Goal: Task Accomplishment & Management: Use online tool/utility

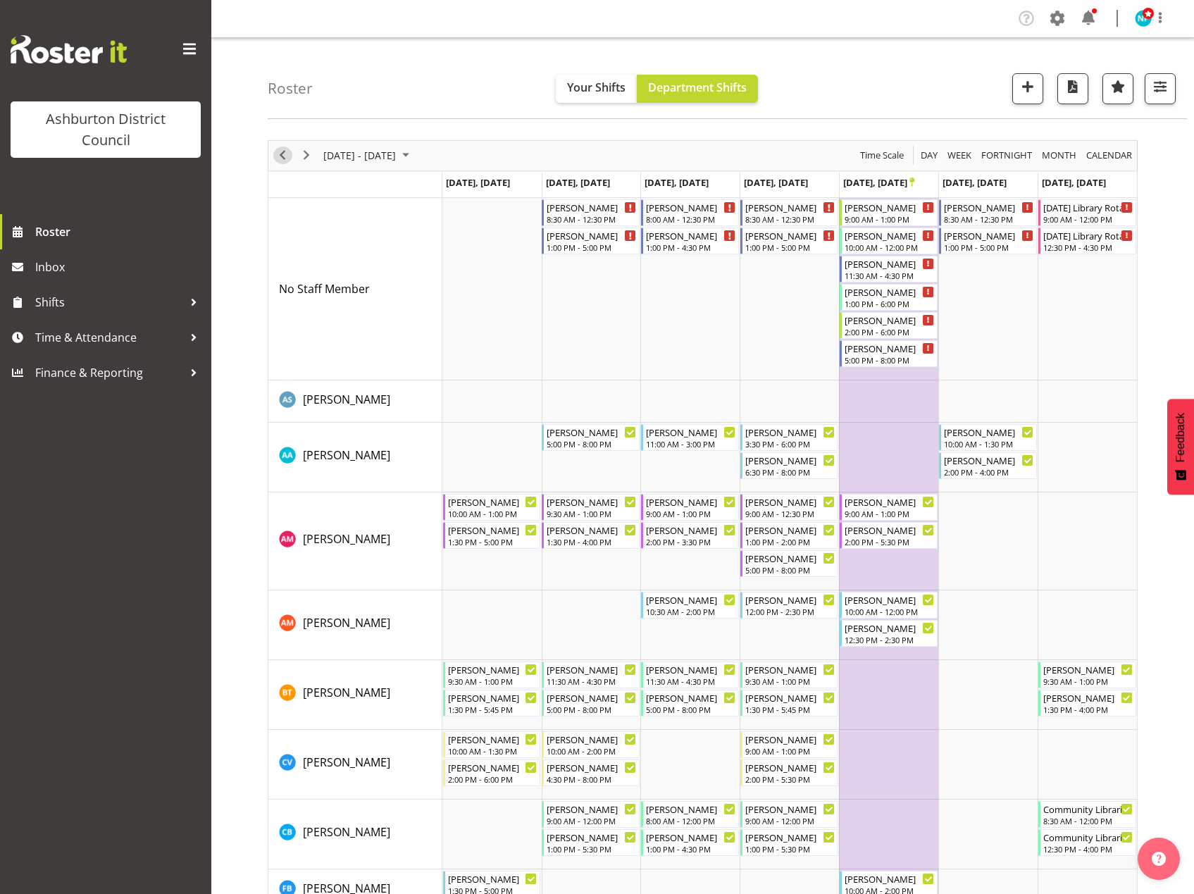
click at [289, 154] on span "Previous" at bounding box center [282, 155] width 17 height 18
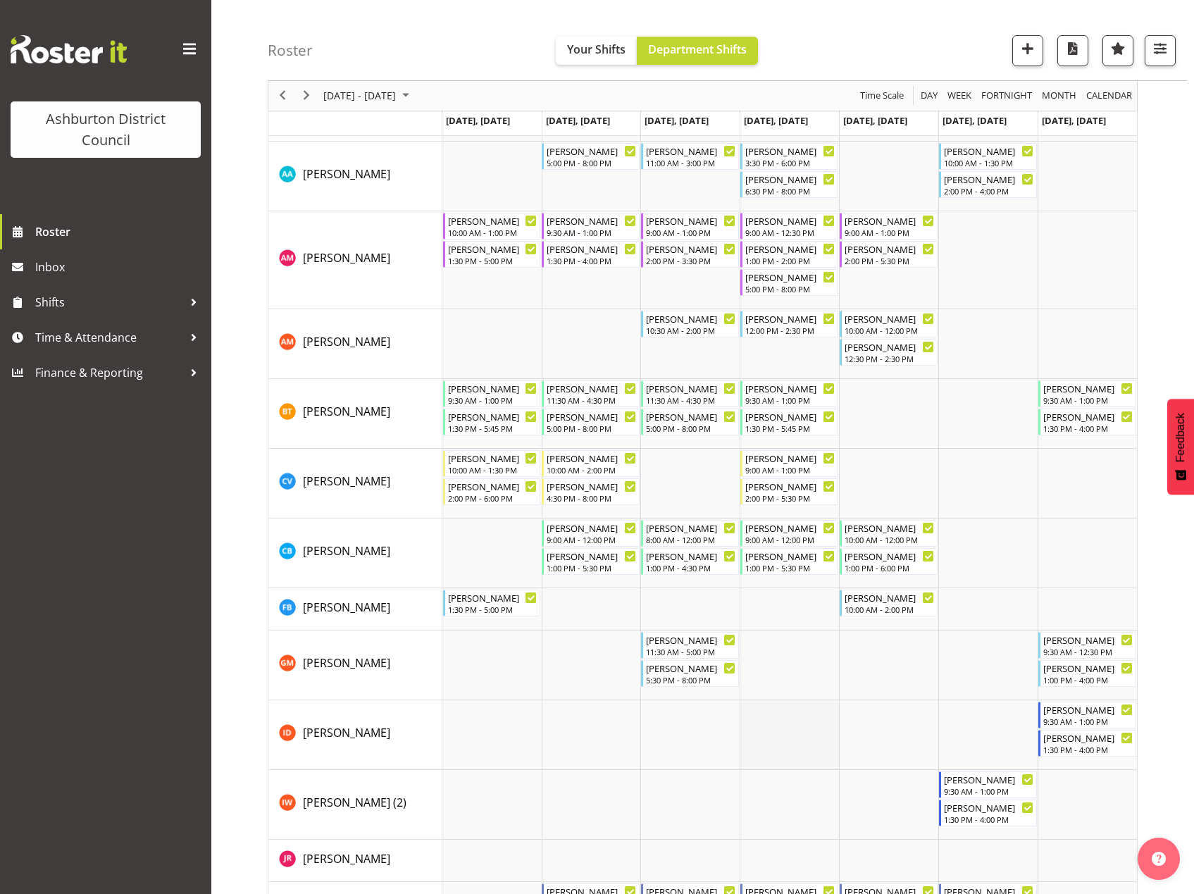
scroll to position [70, 0]
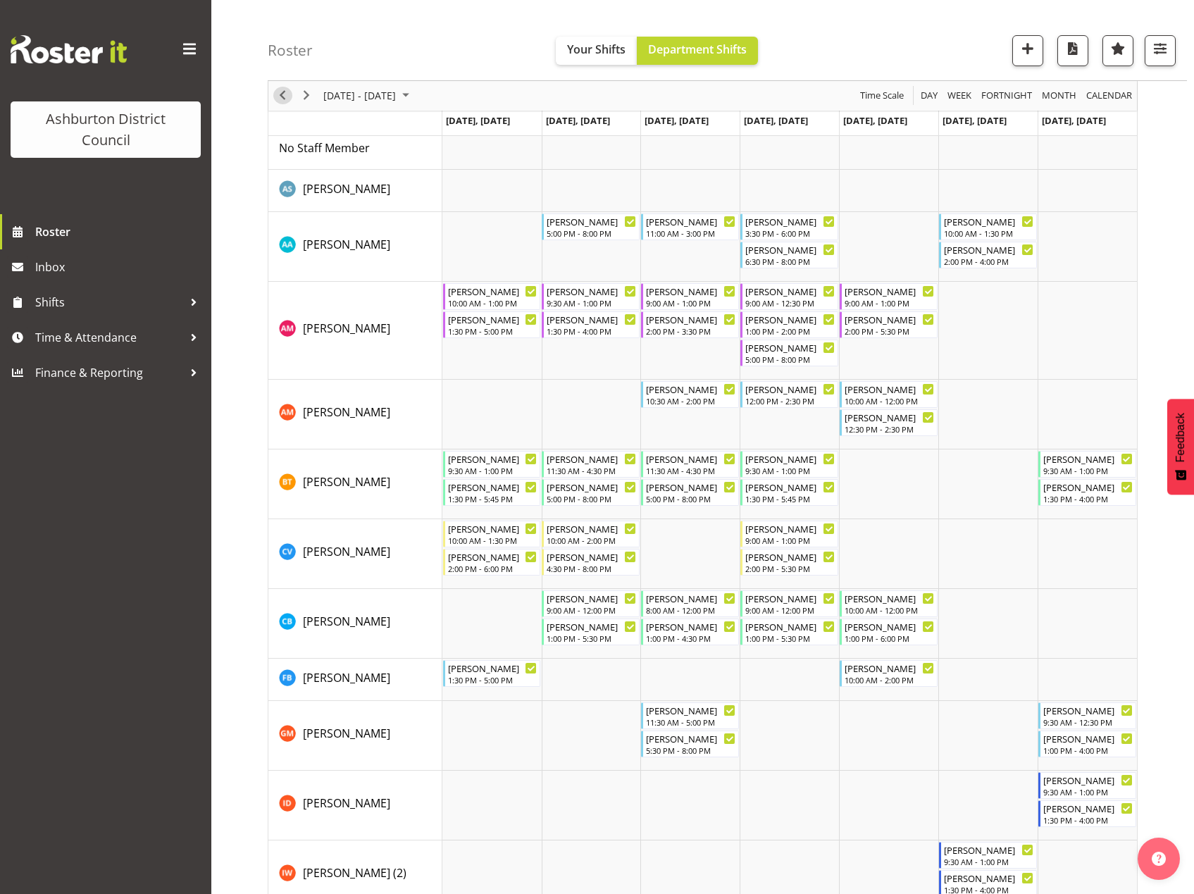
click at [281, 101] on span "Previous" at bounding box center [282, 96] width 17 height 18
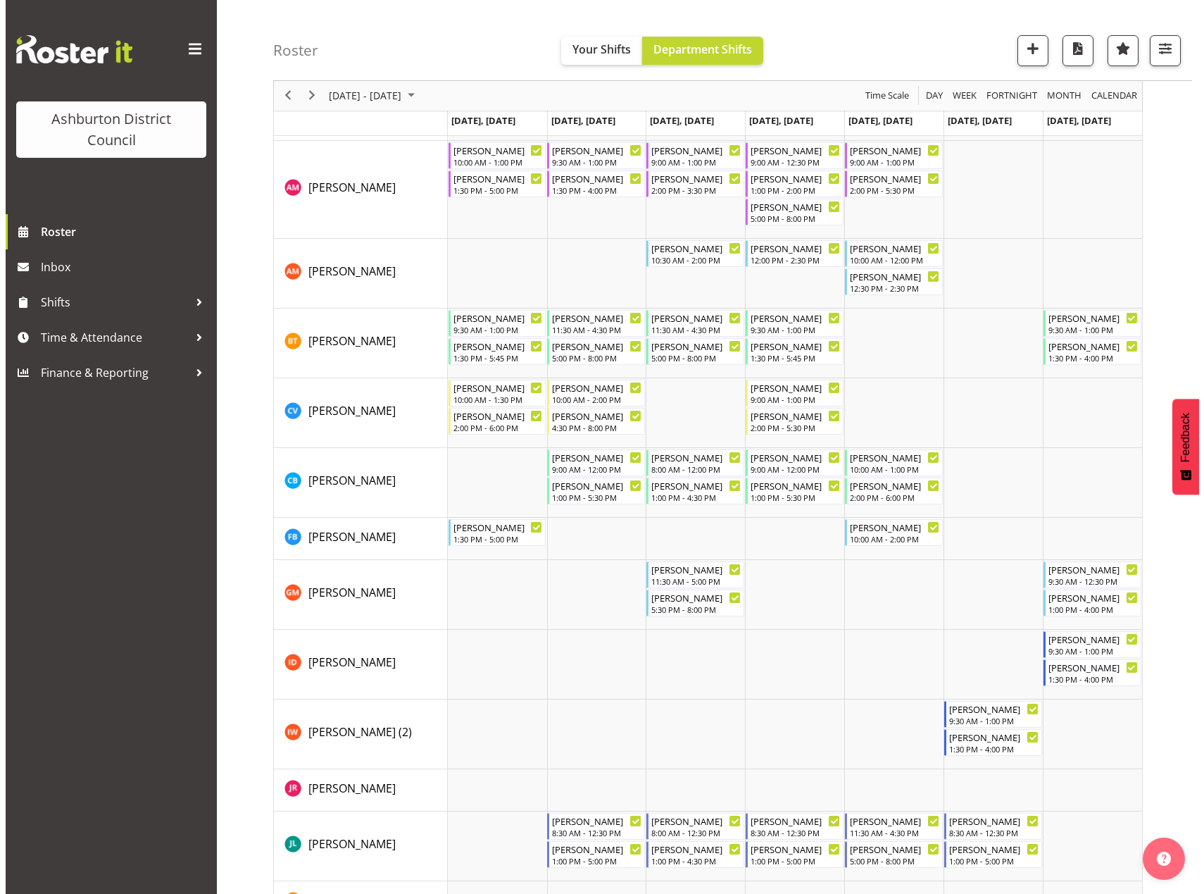
scroll to position [352, 0]
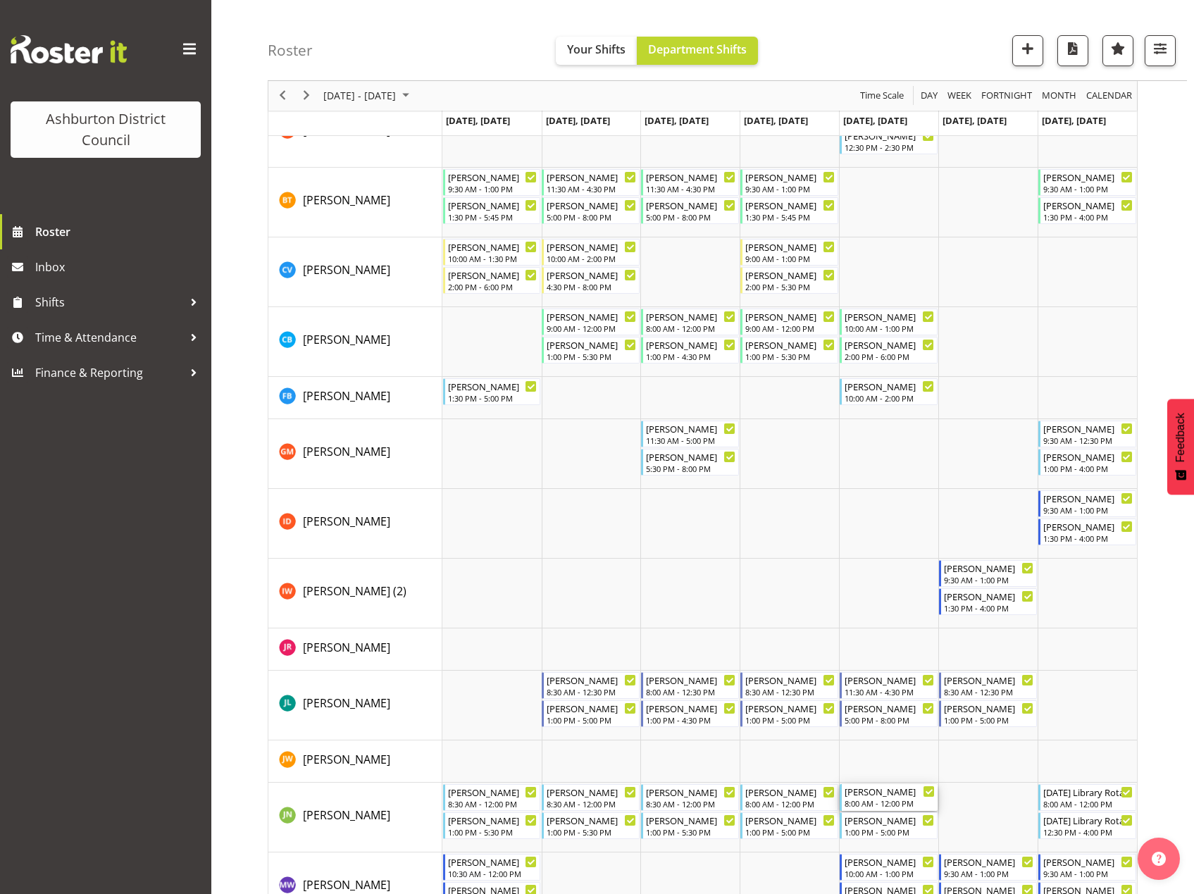
click at [905, 794] on div "[PERSON_NAME]" at bounding box center [889, 791] width 90 height 14
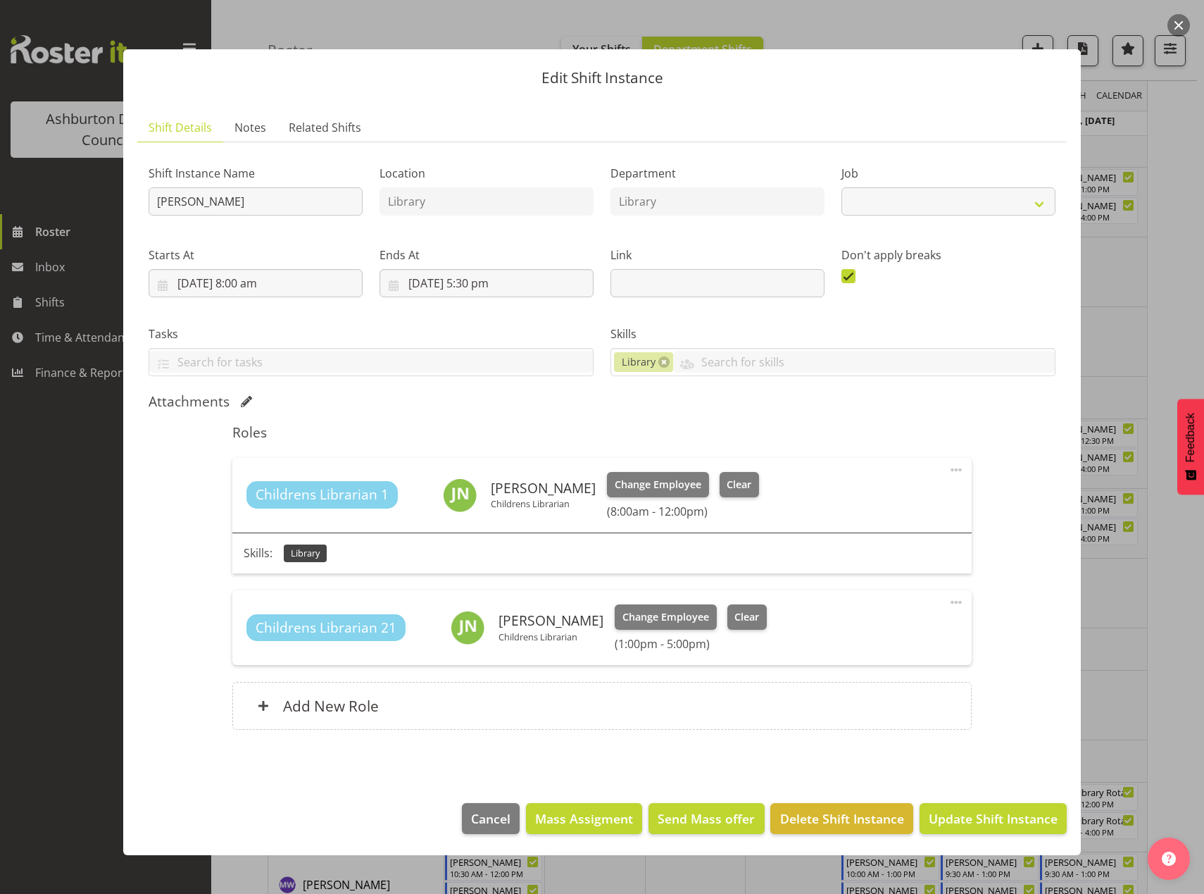
select select "6995"
drag, startPoint x: 730, startPoint y: 481, endPoint x: 739, endPoint y: 539, distance: 58.5
click at [730, 482] on span "Clear" at bounding box center [739, 484] width 25 height 15
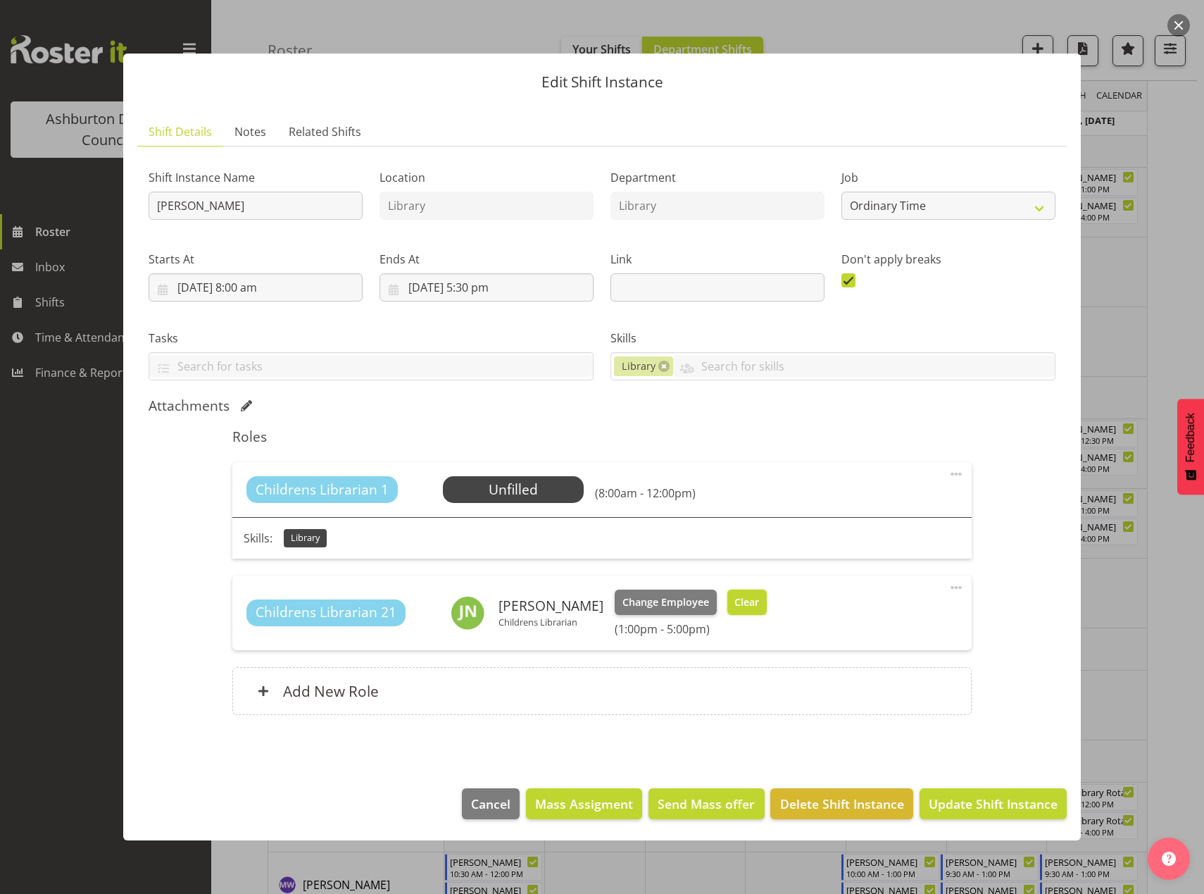
click at [739, 593] on button "Clear" at bounding box center [747, 601] width 40 height 25
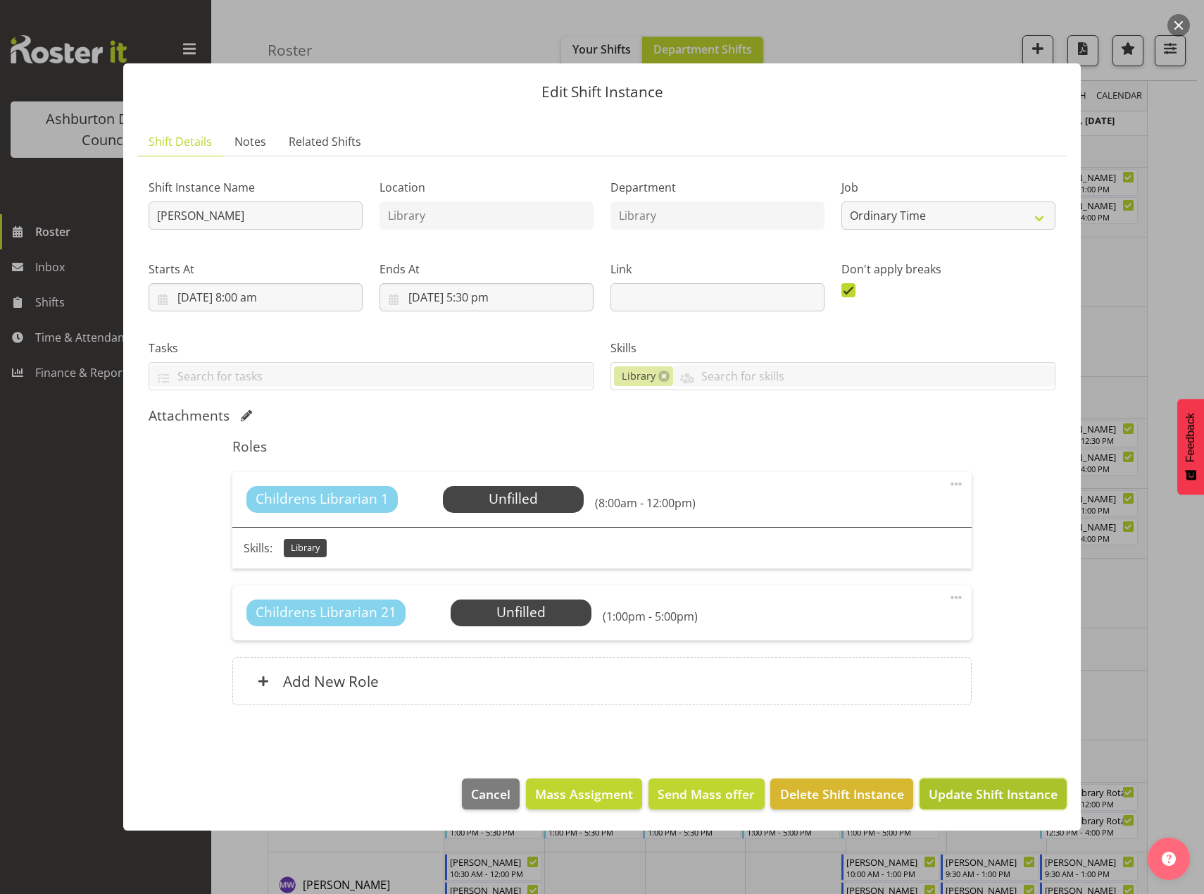
click at [1005, 799] on span "Update Shift Instance" at bounding box center [993, 793] width 129 height 18
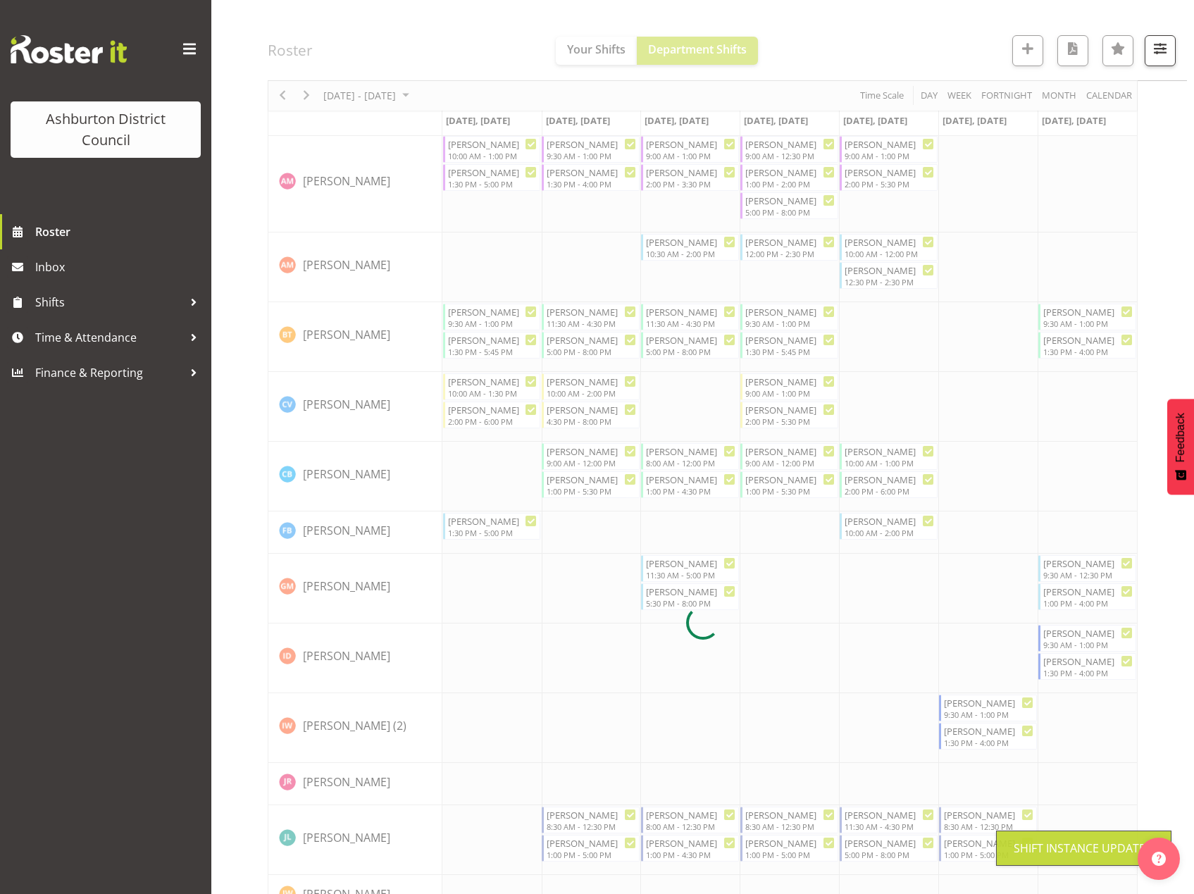
scroll to position [273, 0]
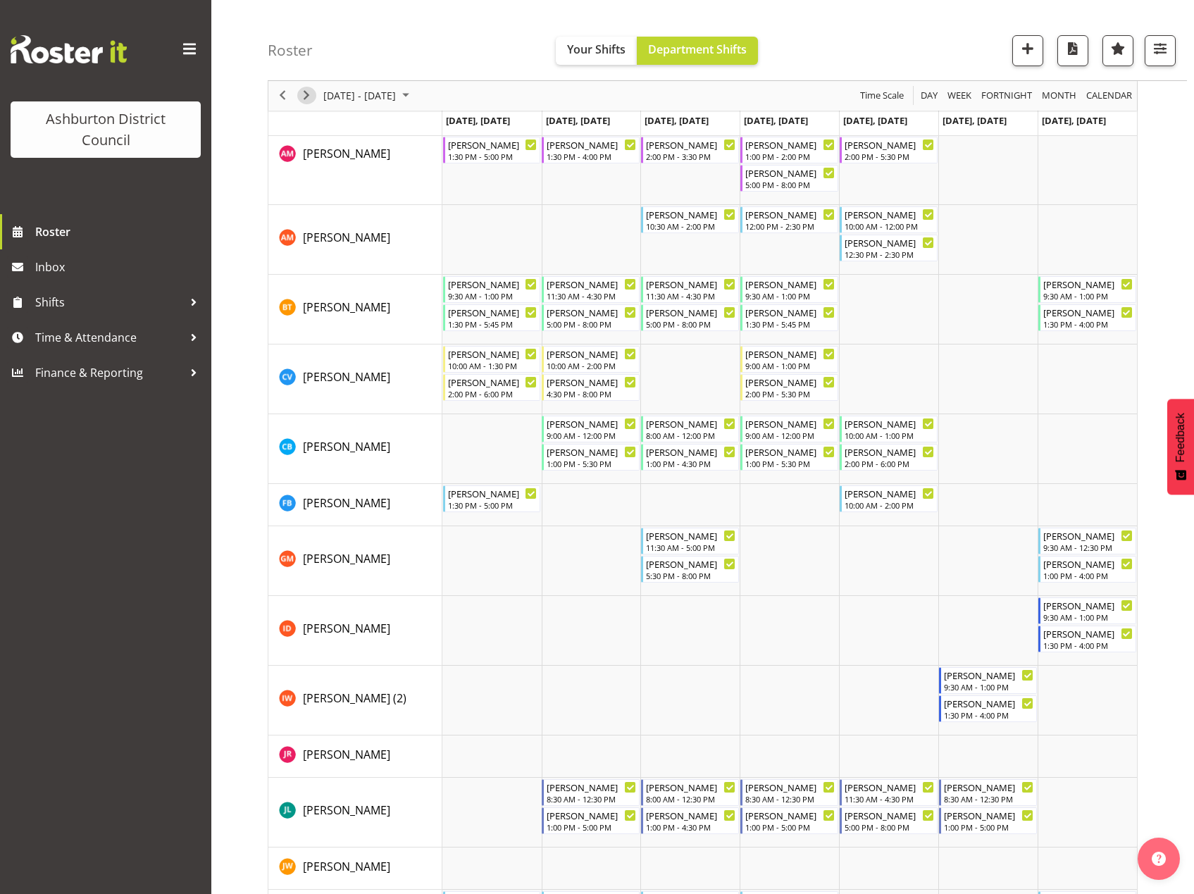
click at [303, 96] on span "Next" at bounding box center [306, 96] width 17 height 18
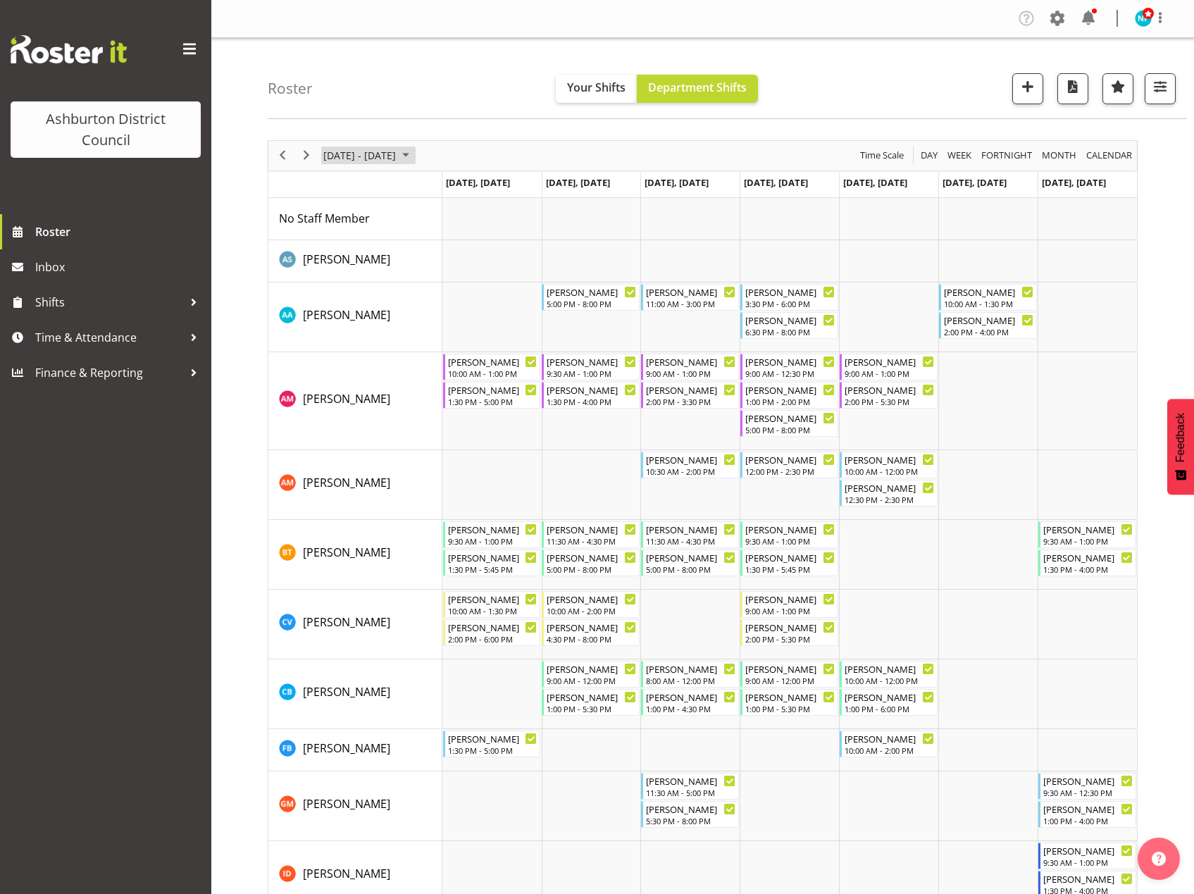
click at [414, 154] on span "October 2025" at bounding box center [405, 155] width 17 height 18
click at [475, 243] on span "5" at bounding box center [473, 239] width 21 height 21
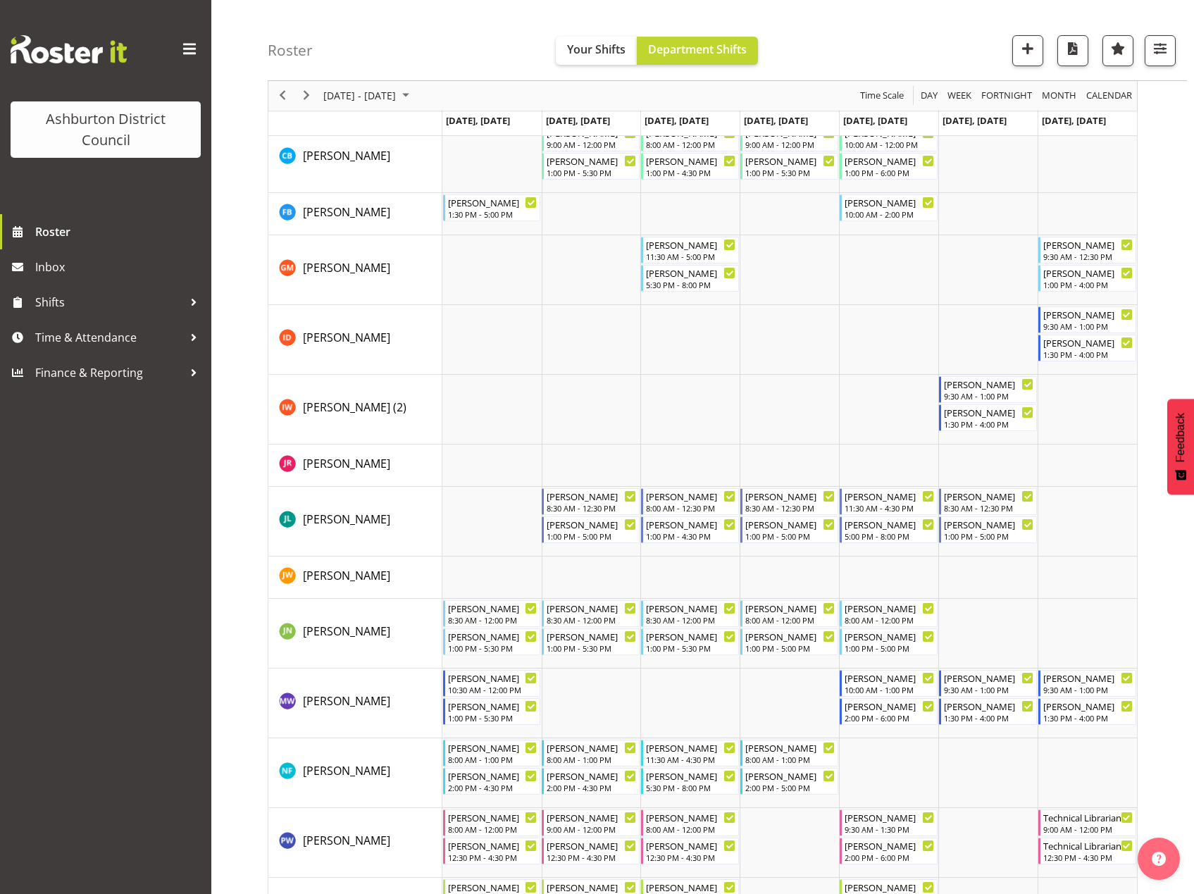
scroll to position [704, 0]
